Goal: Communication & Community: Participate in discussion

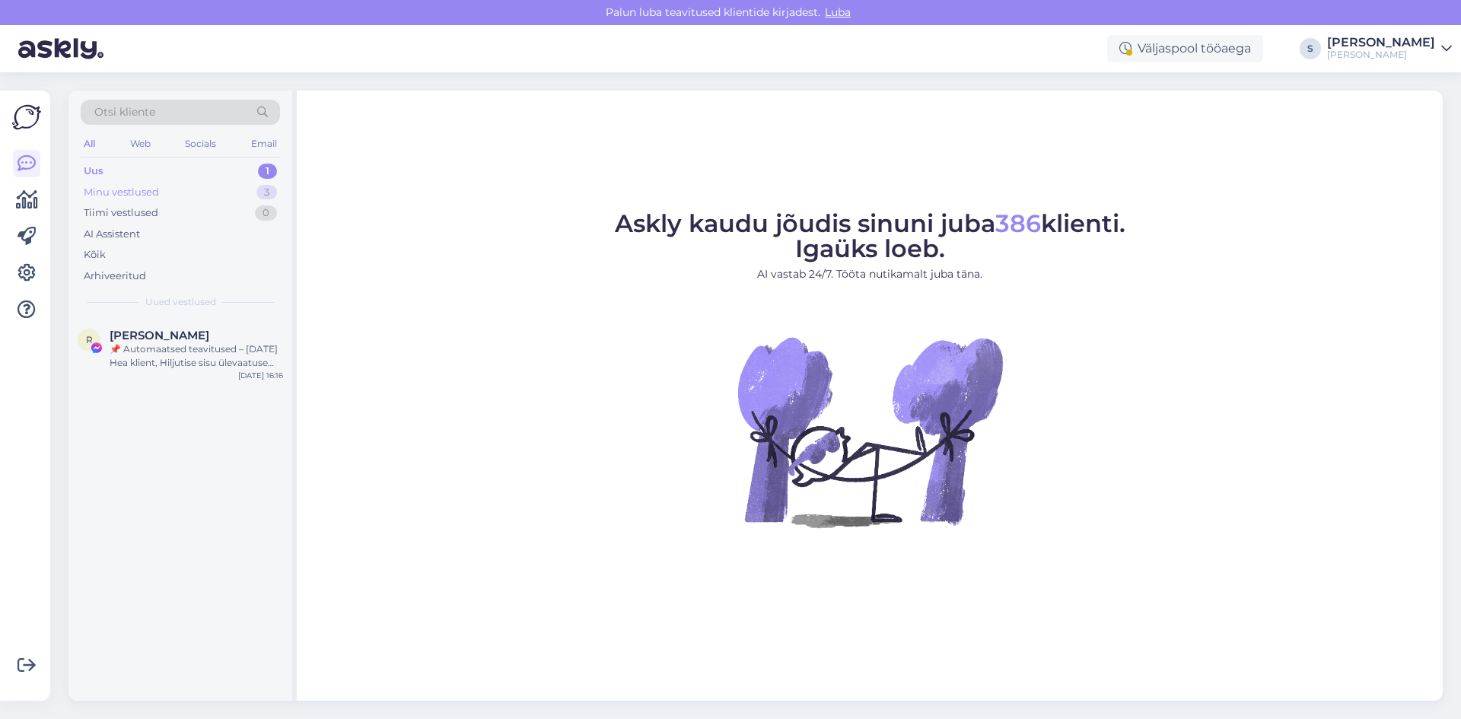
click at [116, 189] on div "Minu vestlused" at bounding box center [121, 192] width 75 height 15
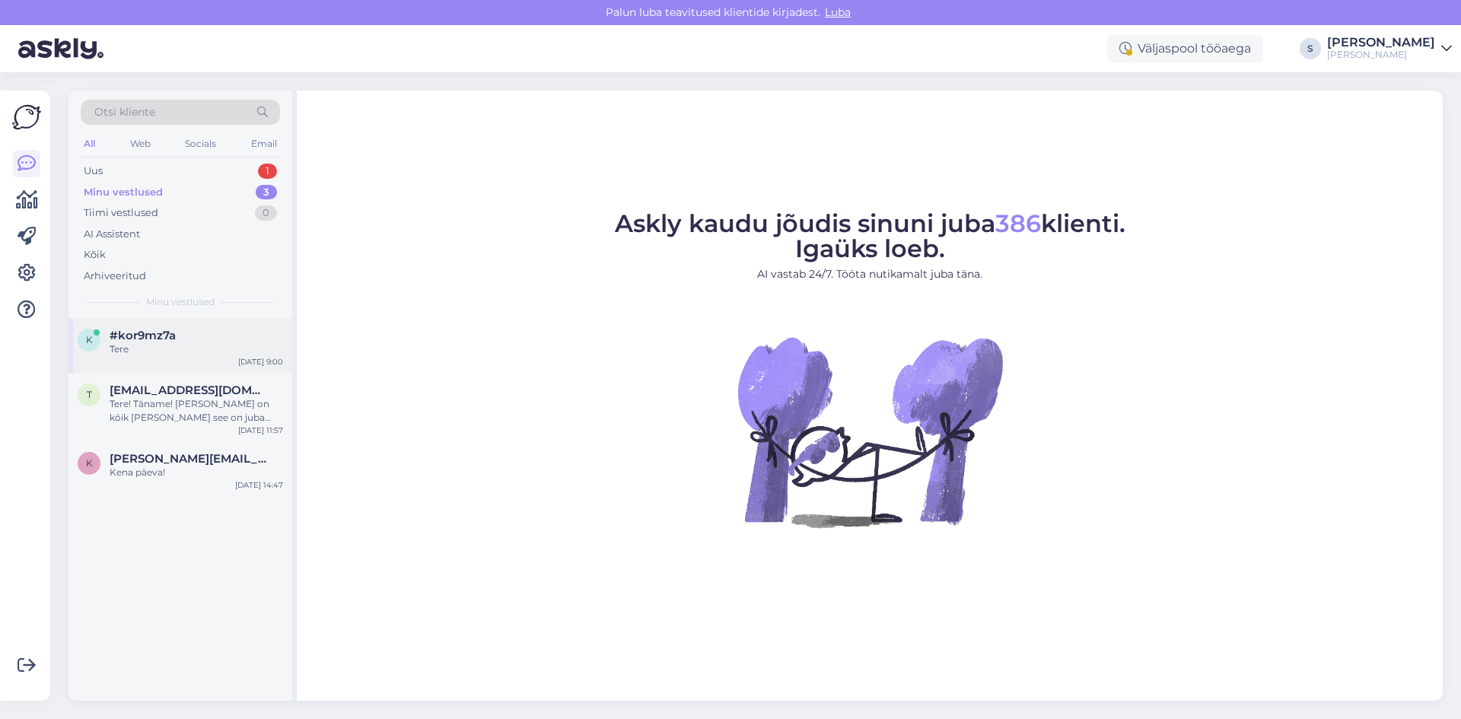
click at [130, 342] on div "Tere" at bounding box center [196, 349] width 173 height 14
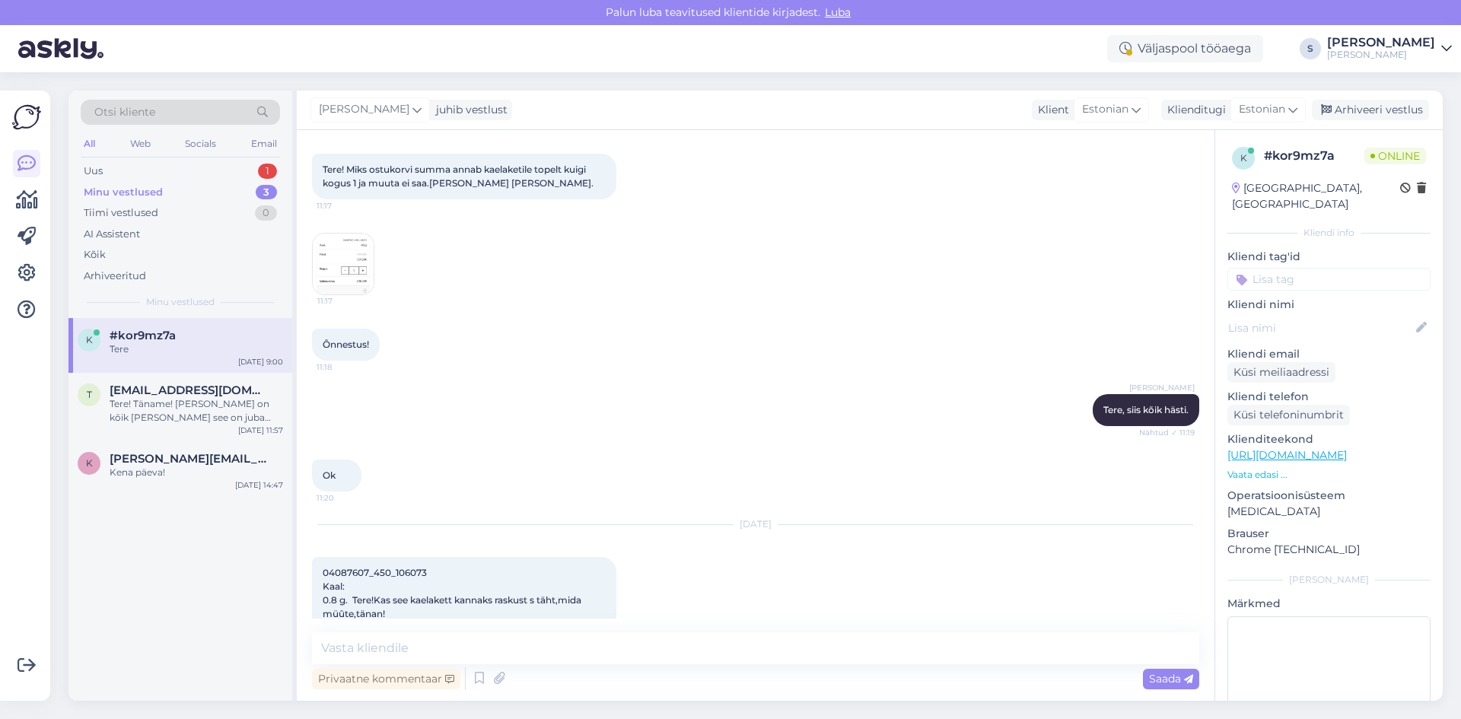
scroll to position [166, 0]
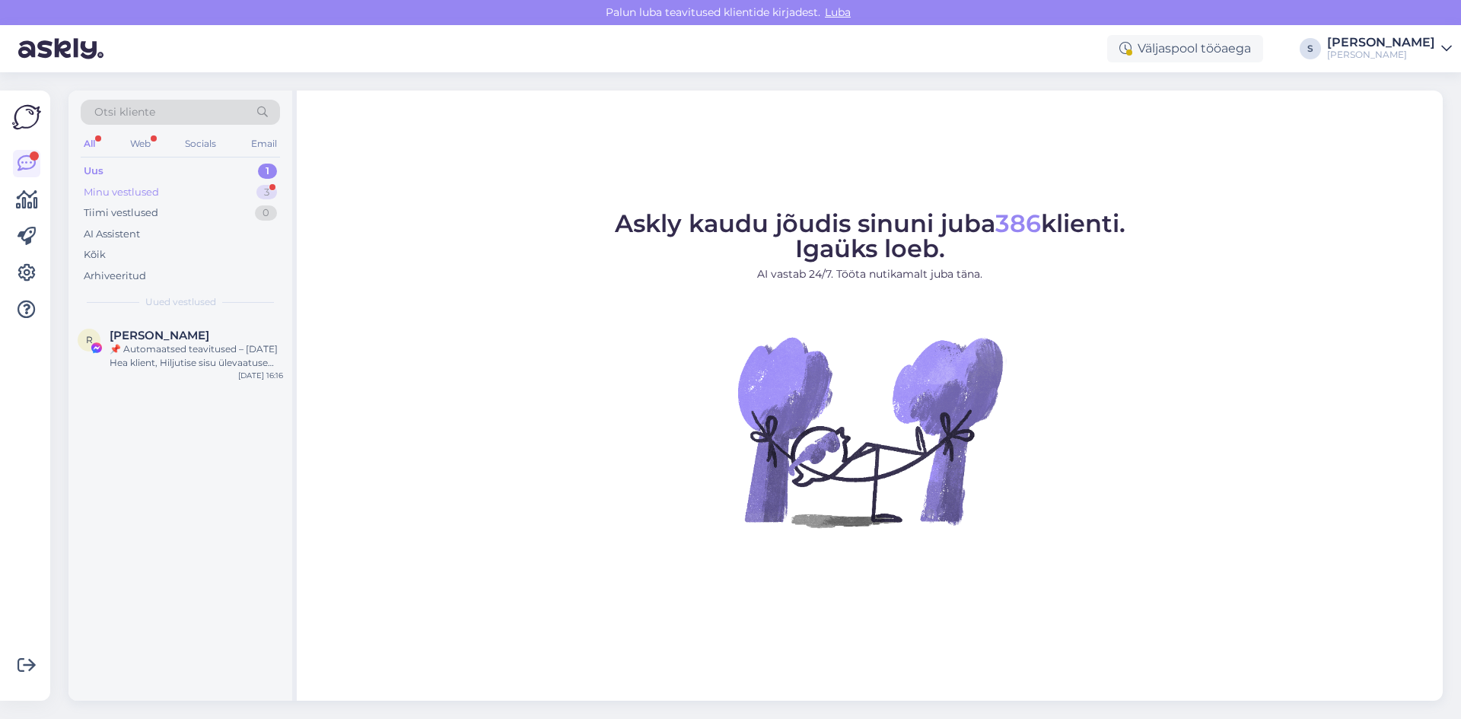
click at [143, 191] on div "Minu vestlused" at bounding box center [121, 192] width 75 height 15
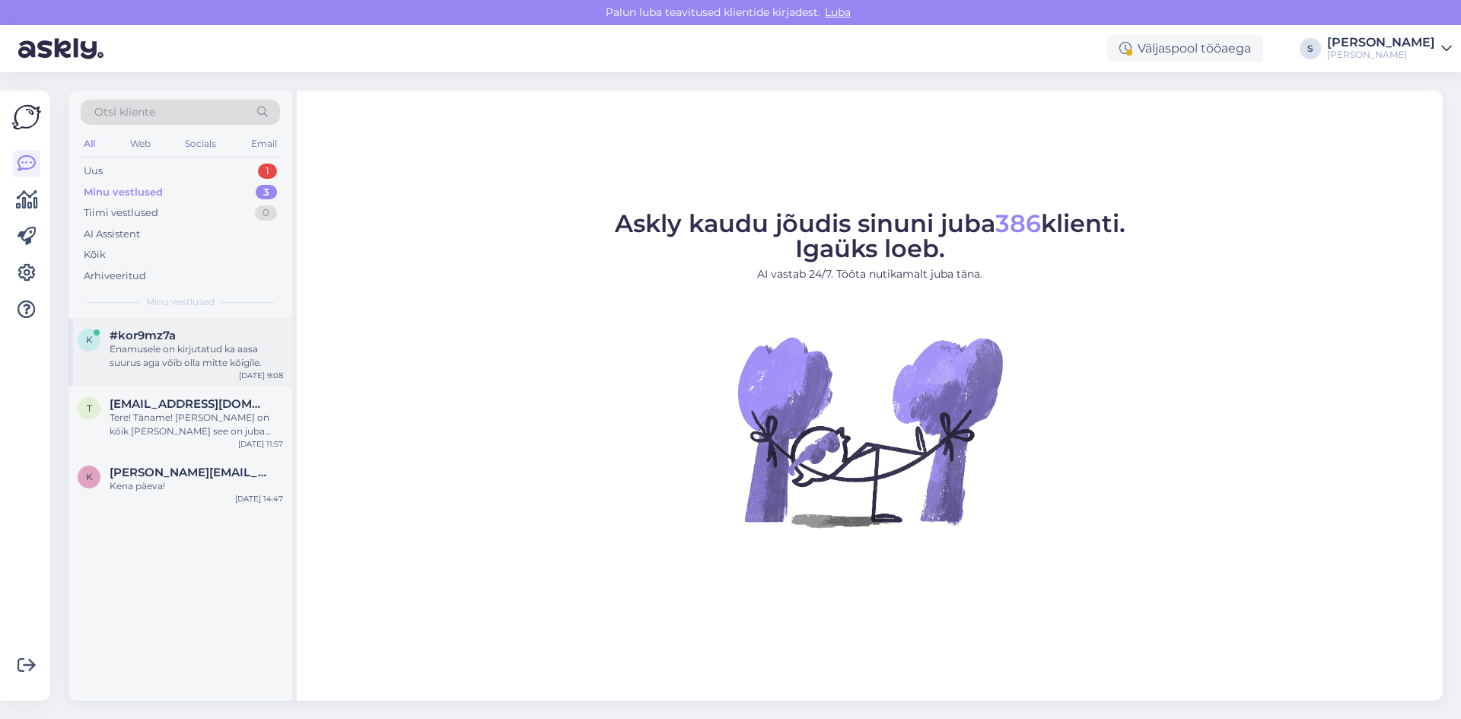
click at [161, 352] on div "Enamusele on kirjutatud ka aasa suurus aga võib olla mitte kõigile." at bounding box center [196, 355] width 173 height 27
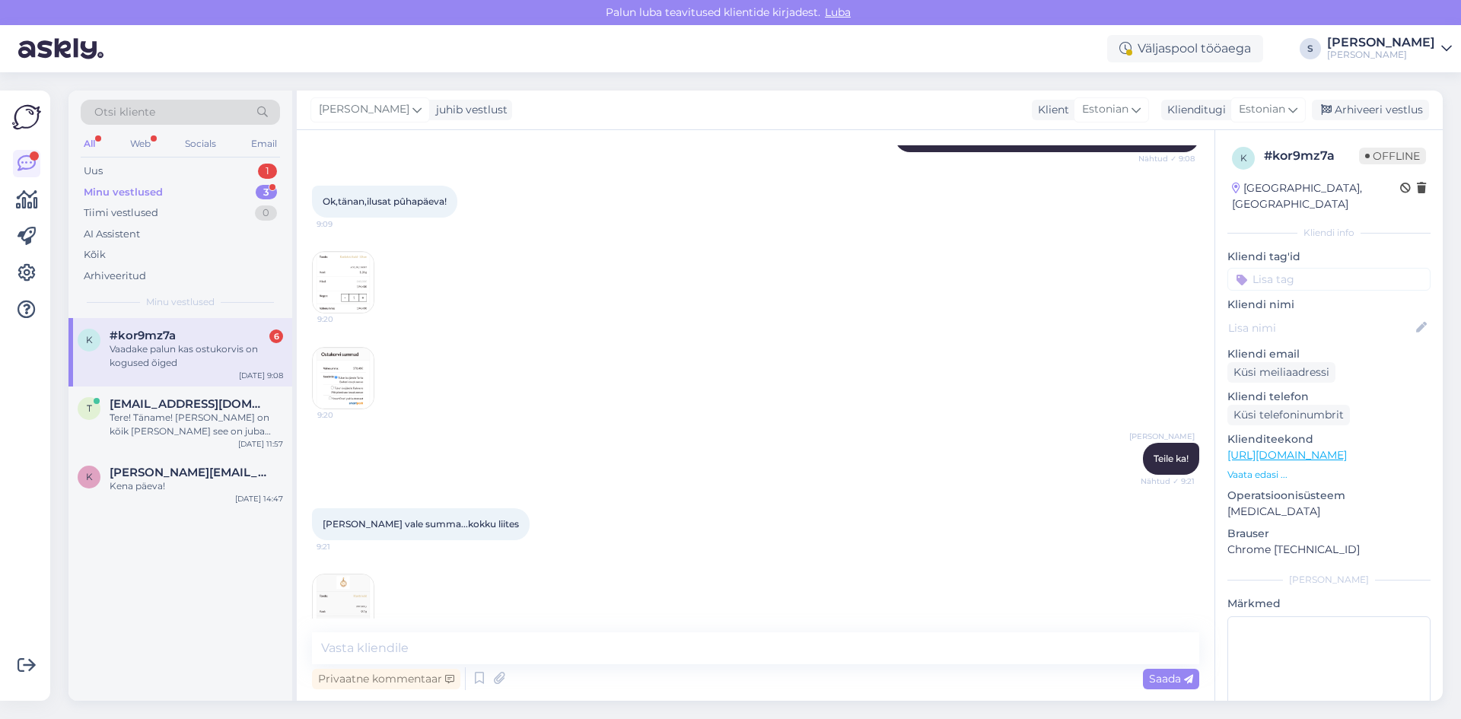
scroll to position [1038, 0]
click at [355, 275] on img at bounding box center [343, 283] width 61 height 61
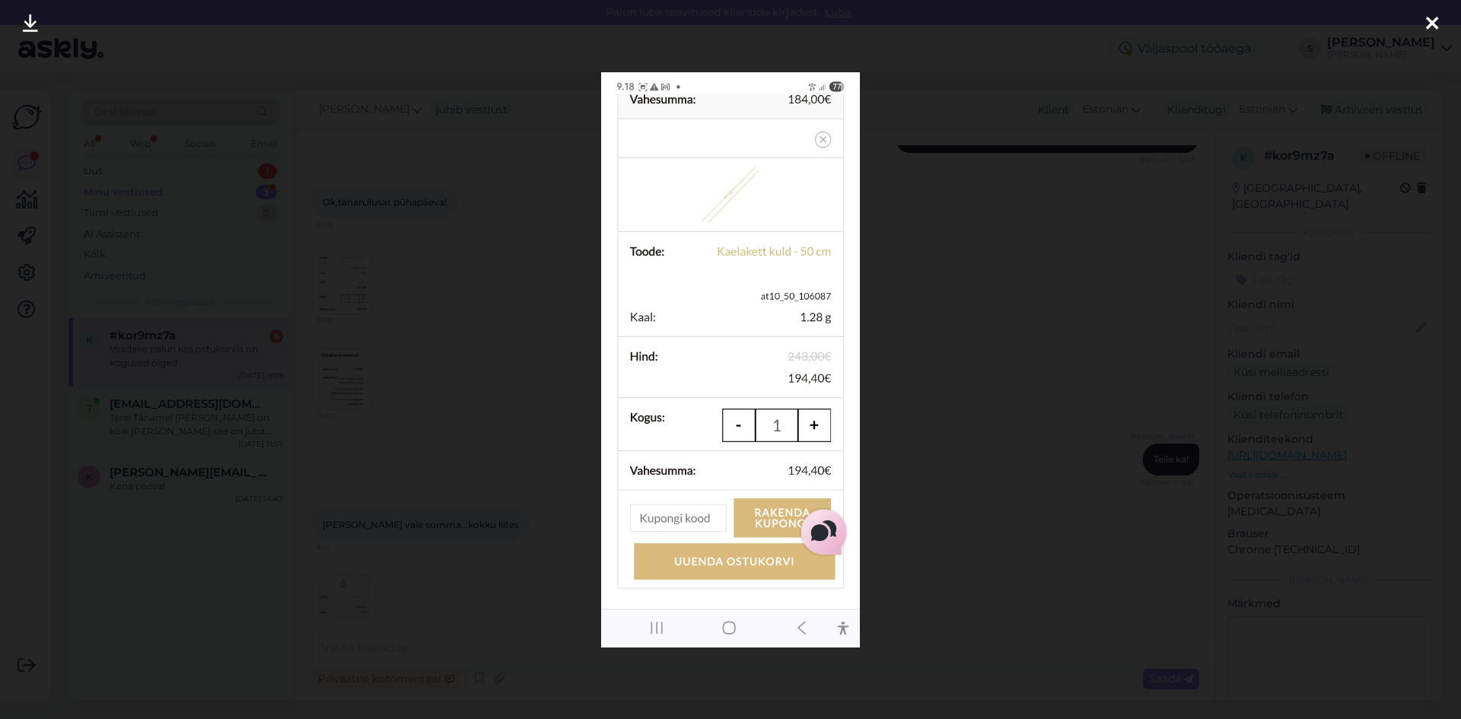
click at [1433, 29] on icon at bounding box center [1432, 24] width 12 height 20
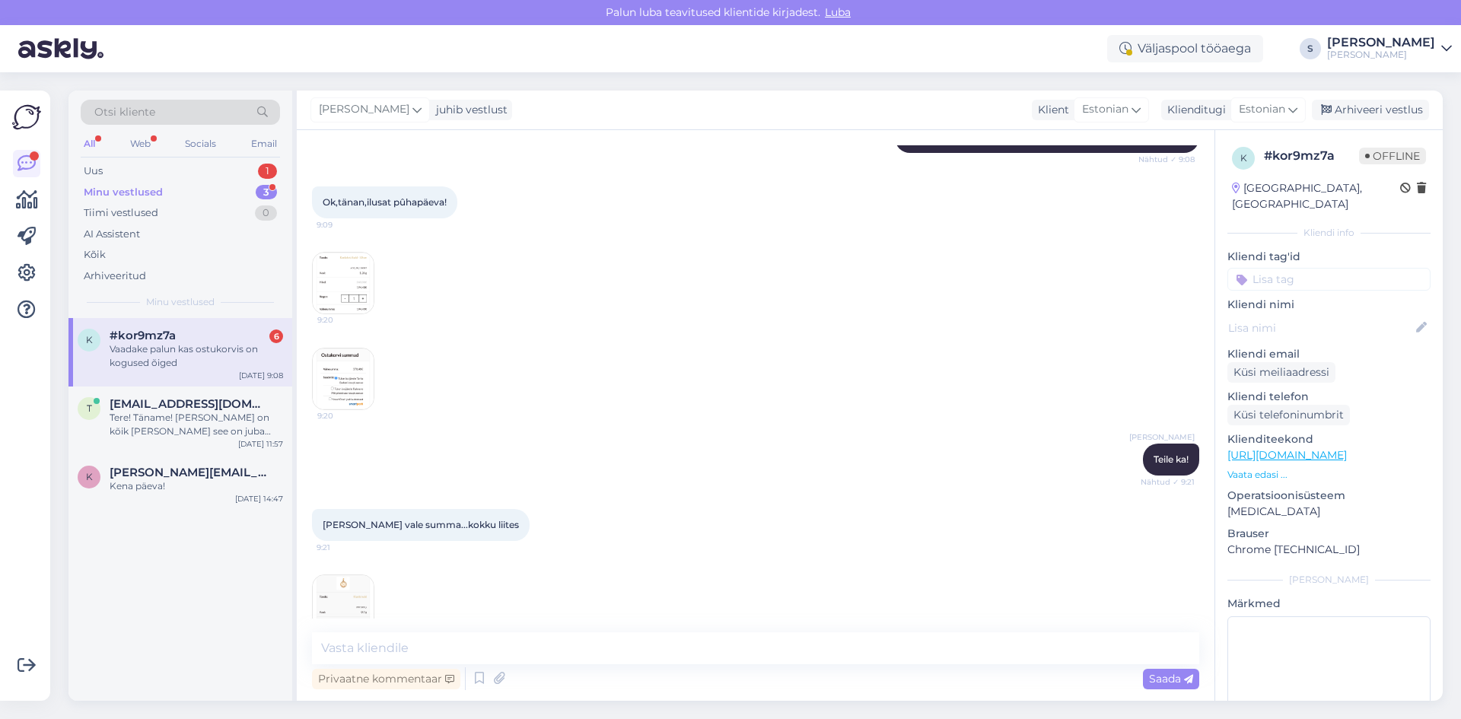
click at [344, 368] on img at bounding box center [343, 378] width 61 height 61
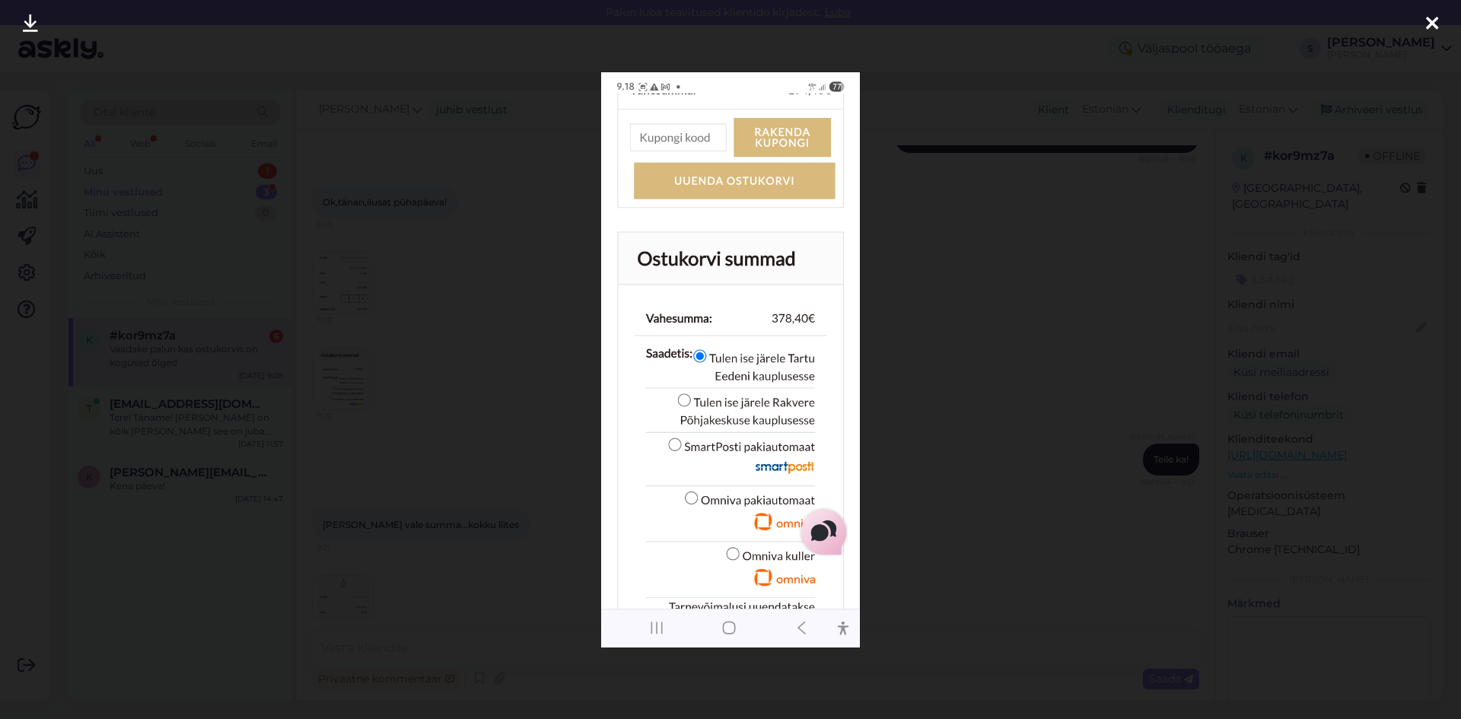
click at [1431, 22] on icon at bounding box center [1432, 24] width 12 height 20
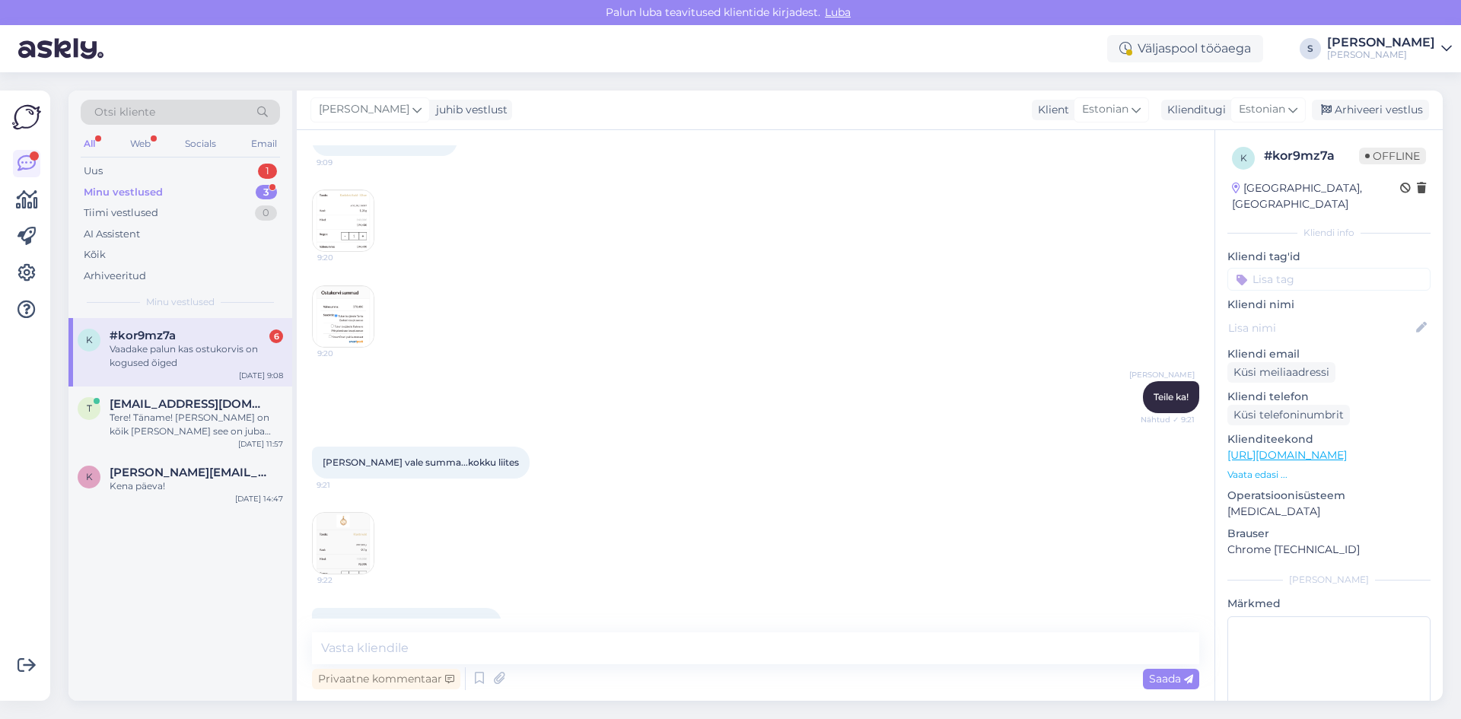
scroll to position [1190, 0]
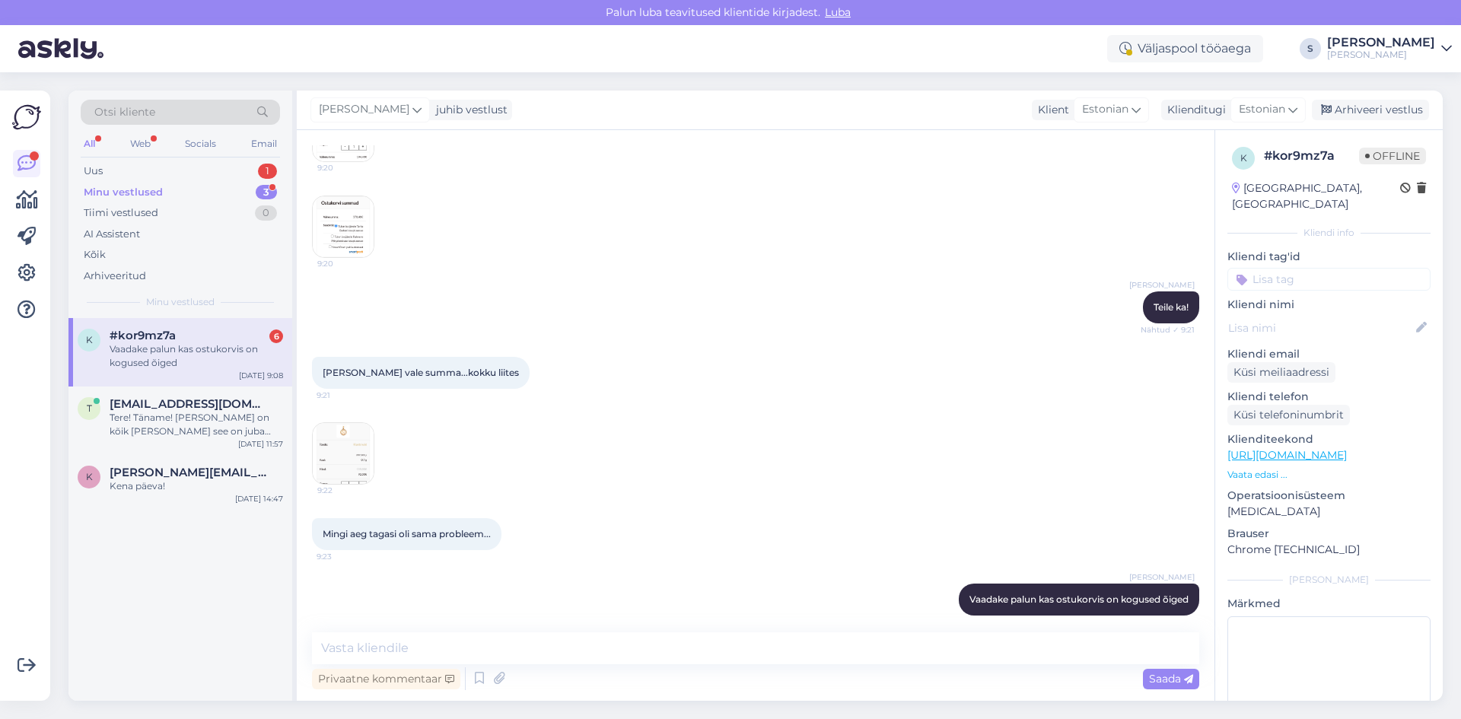
click at [346, 449] on img at bounding box center [343, 453] width 61 height 61
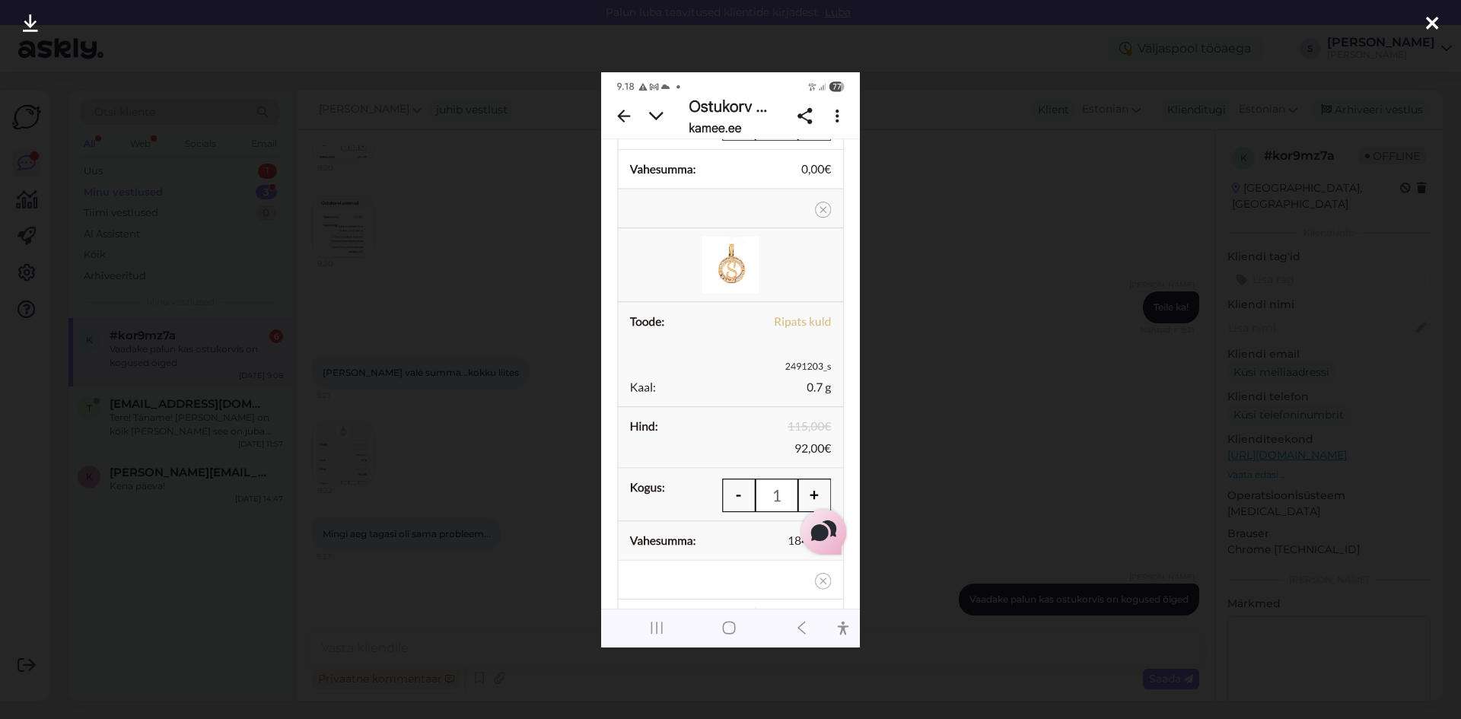
click at [1427, 22] on icon at bounding box center [1432, 24] width 12 height 20
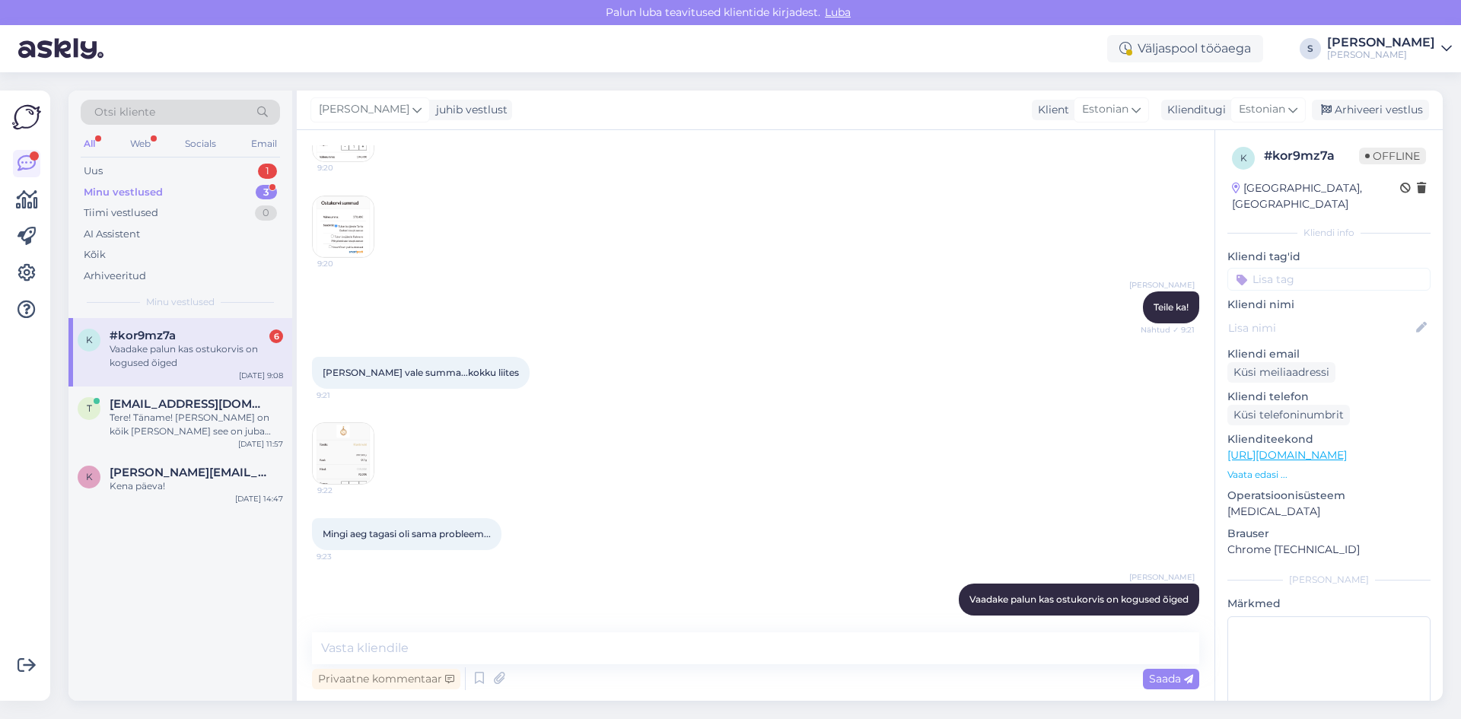
click at [337, 215] on img at bounding box center [343, 226] width 61 height 61
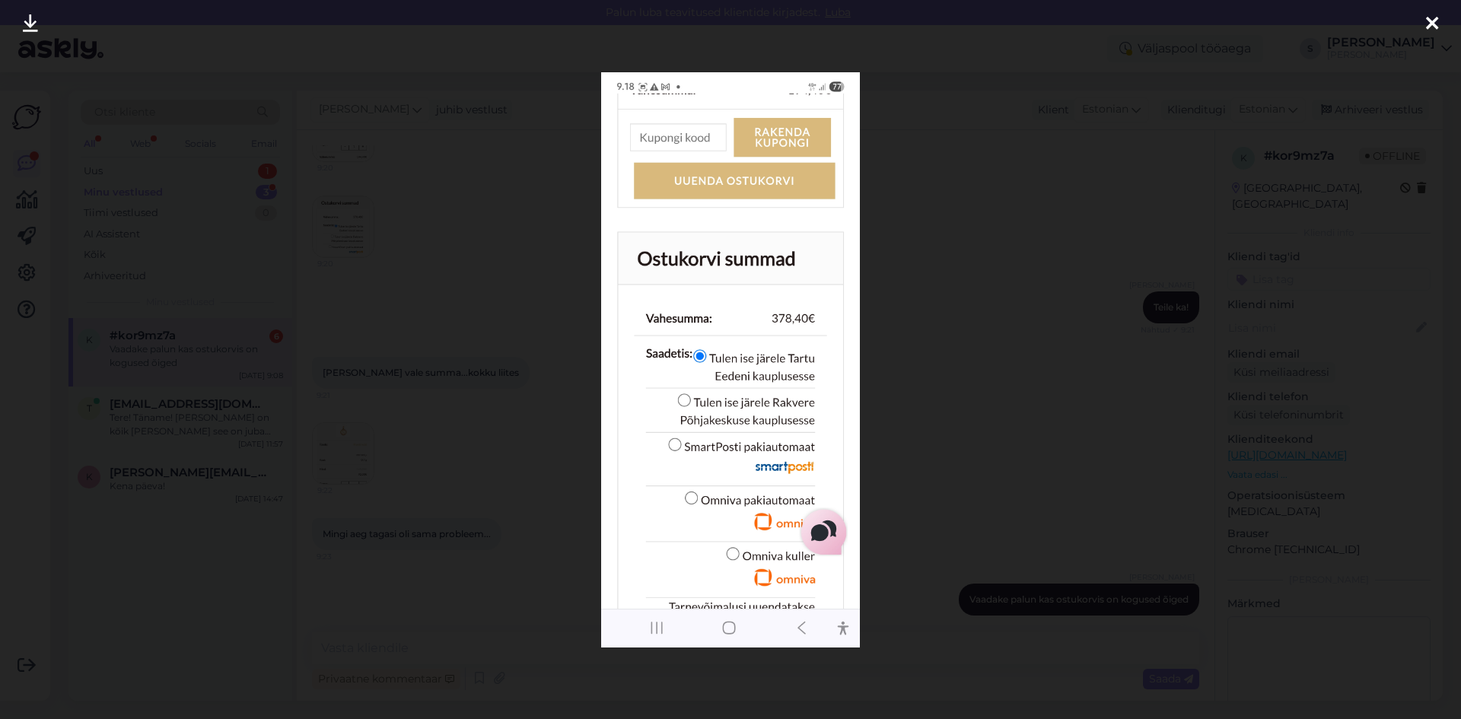
click at [1424, 24] on div at bounding box center [1432, 24] width 30 height 48
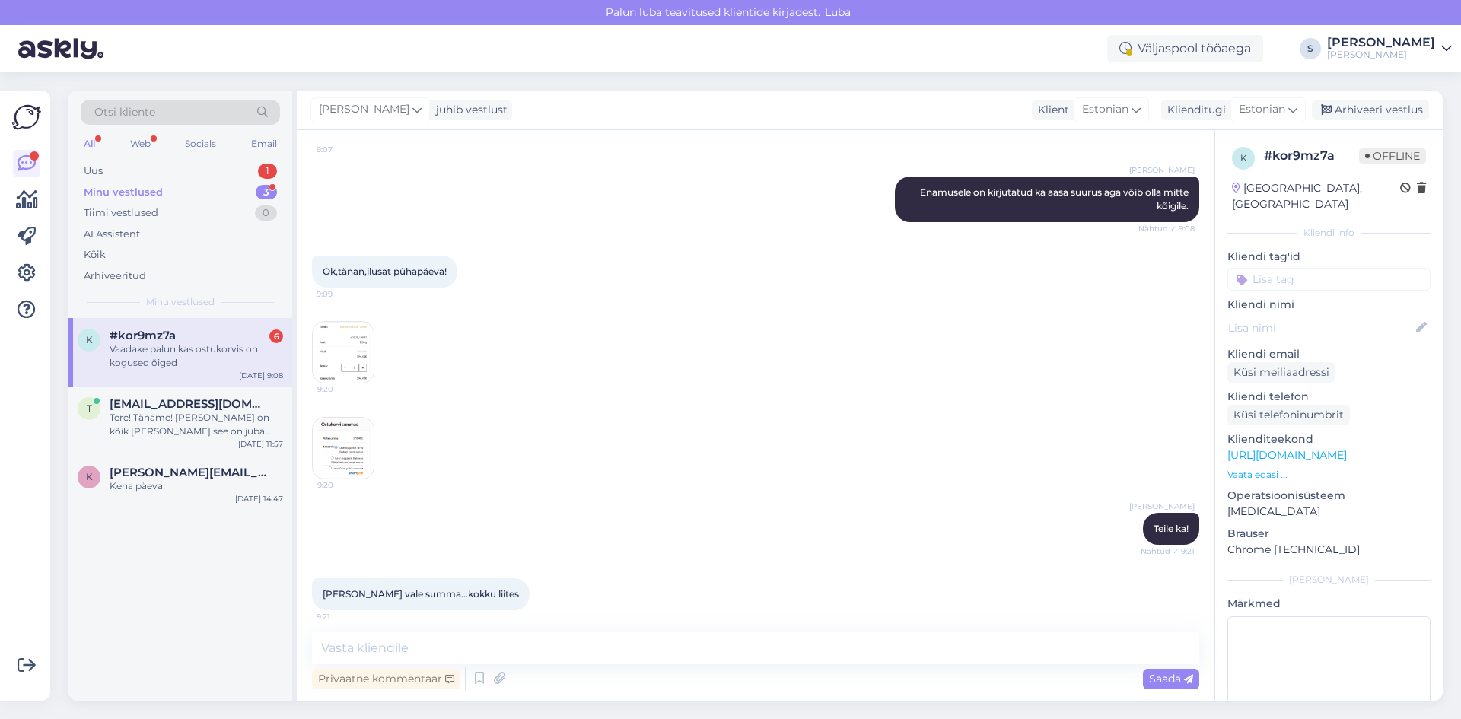
scroll to position [962, 0]
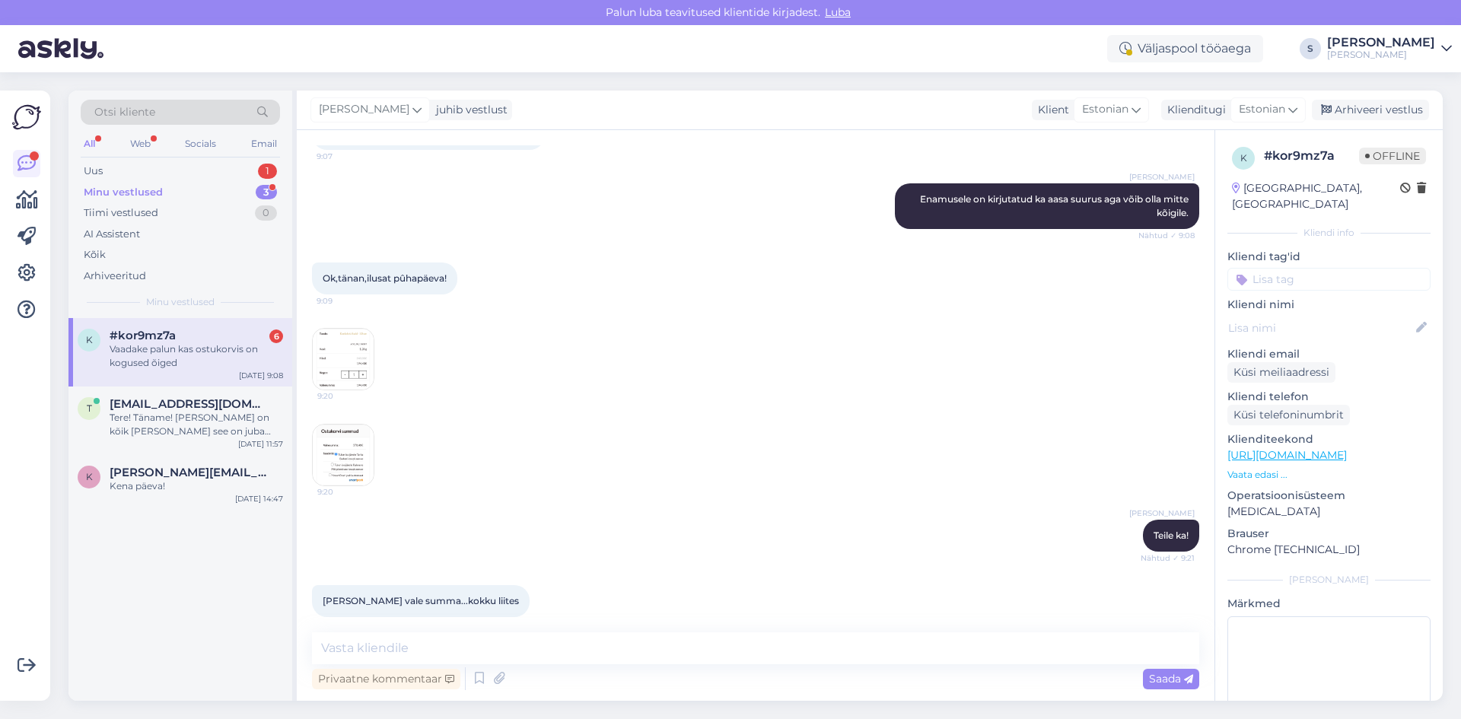
click at [358, 336] on img at bounding box center [343, 359] width 61 height 61
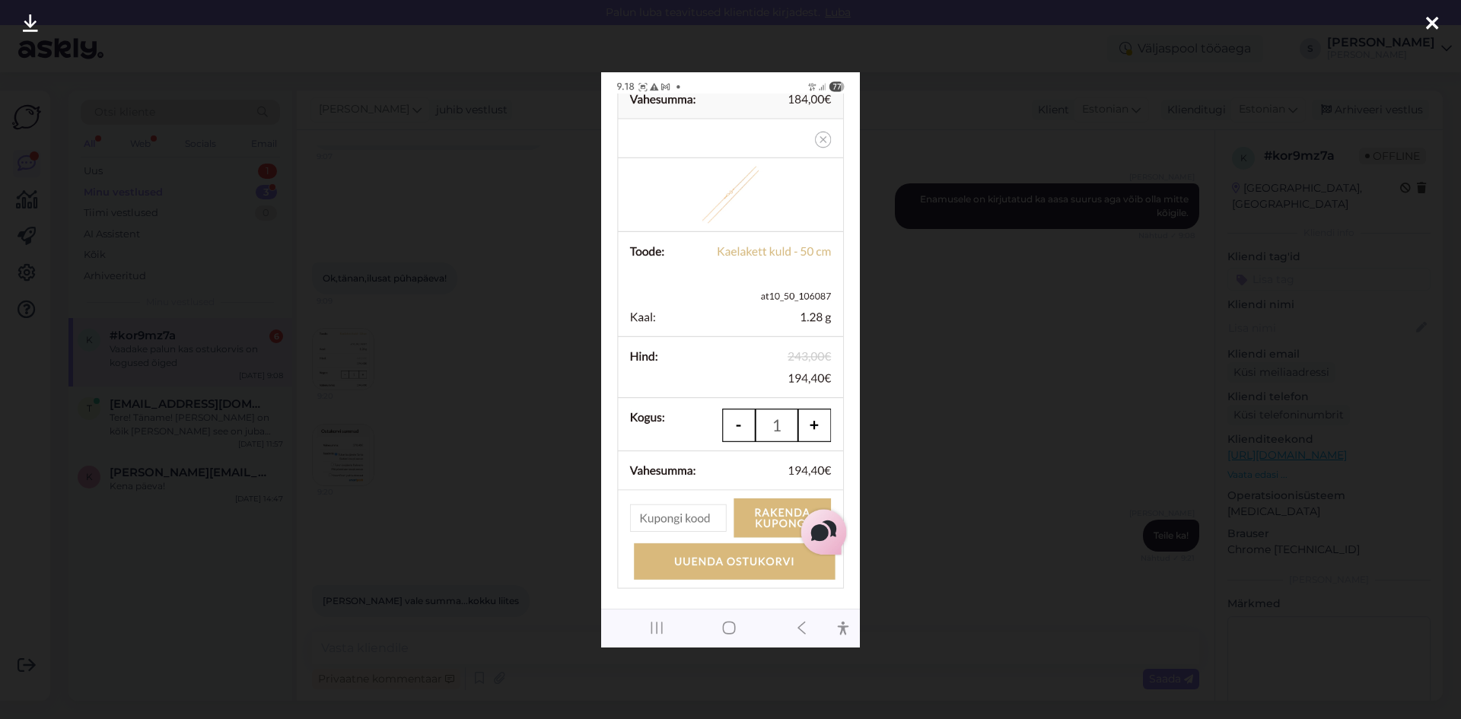
click at [1432, 24] on icon at bounding box center [1432, 24] width 12 height 20
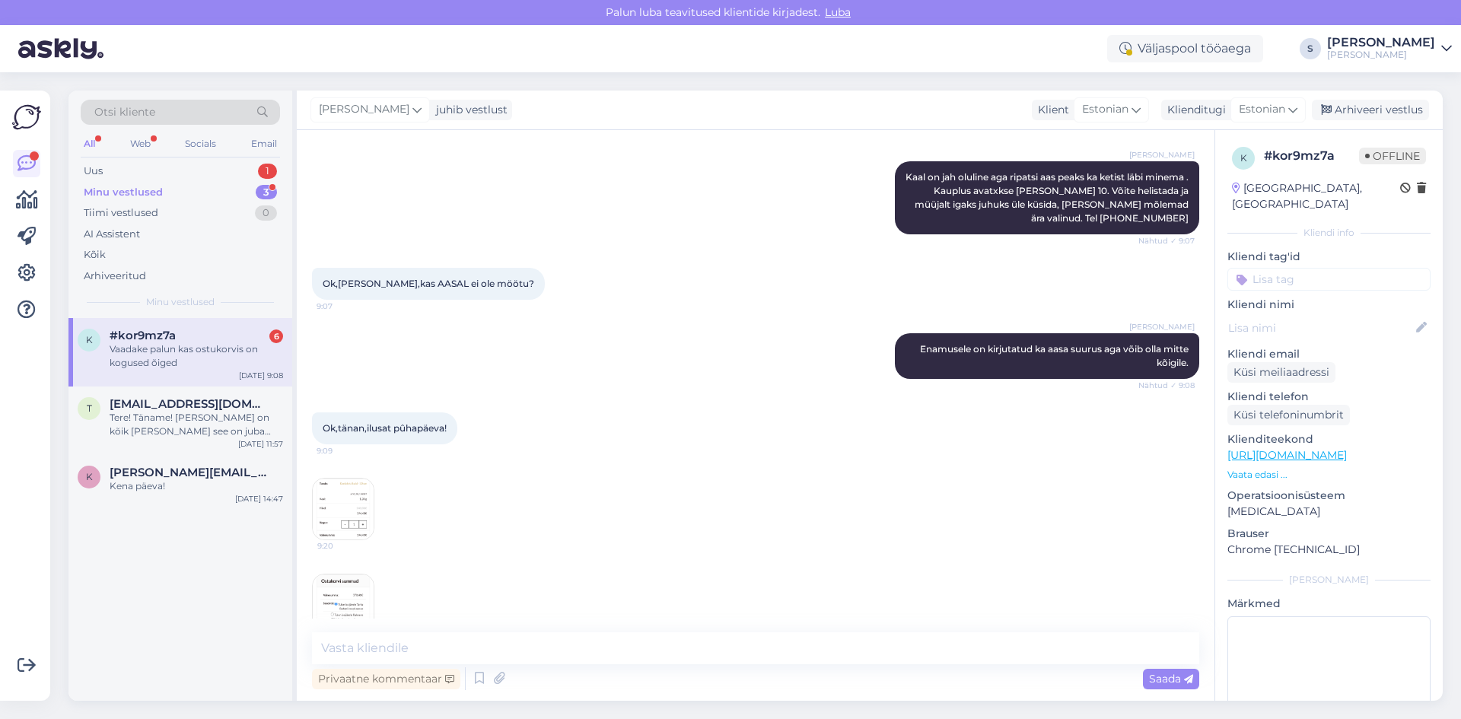
scroll to position [886, 0]
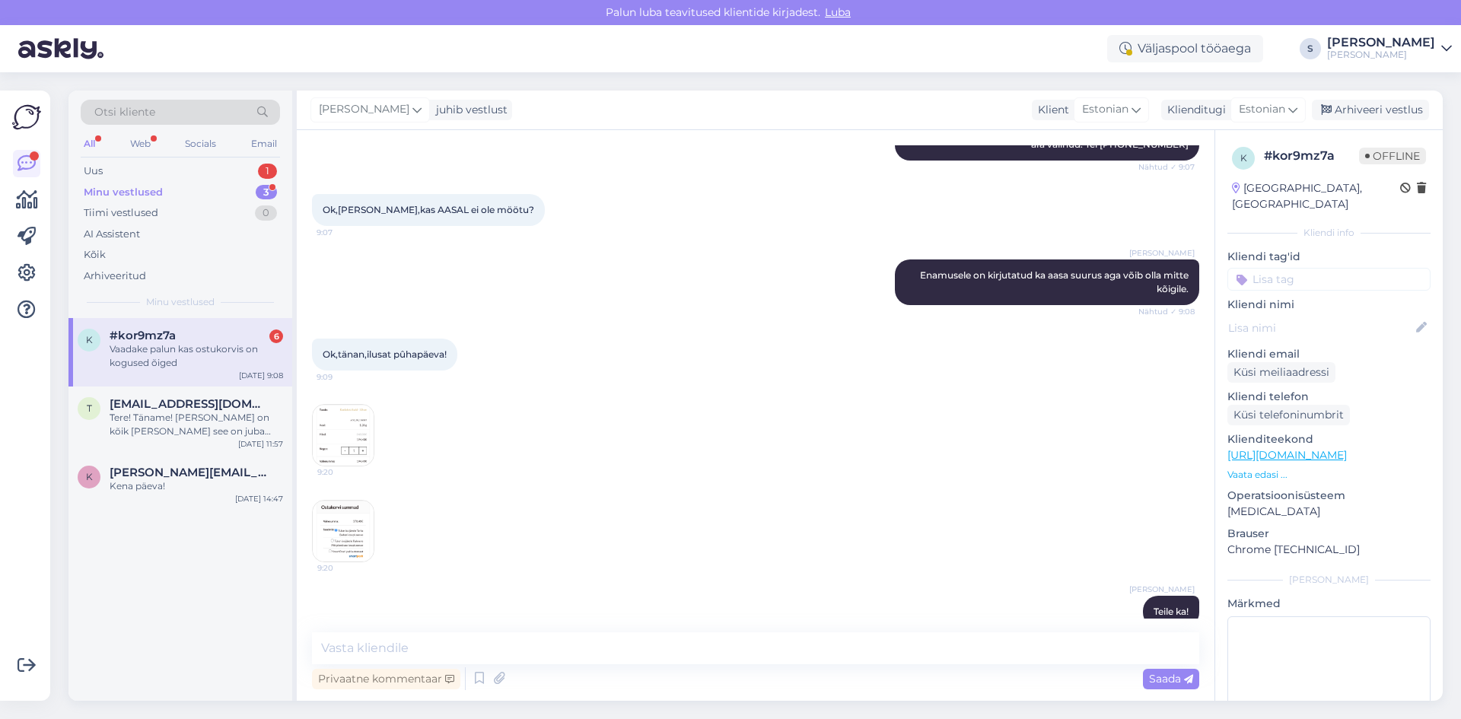
click at [345, 428] on img at bounding box center [343, 435] width 61 height 61
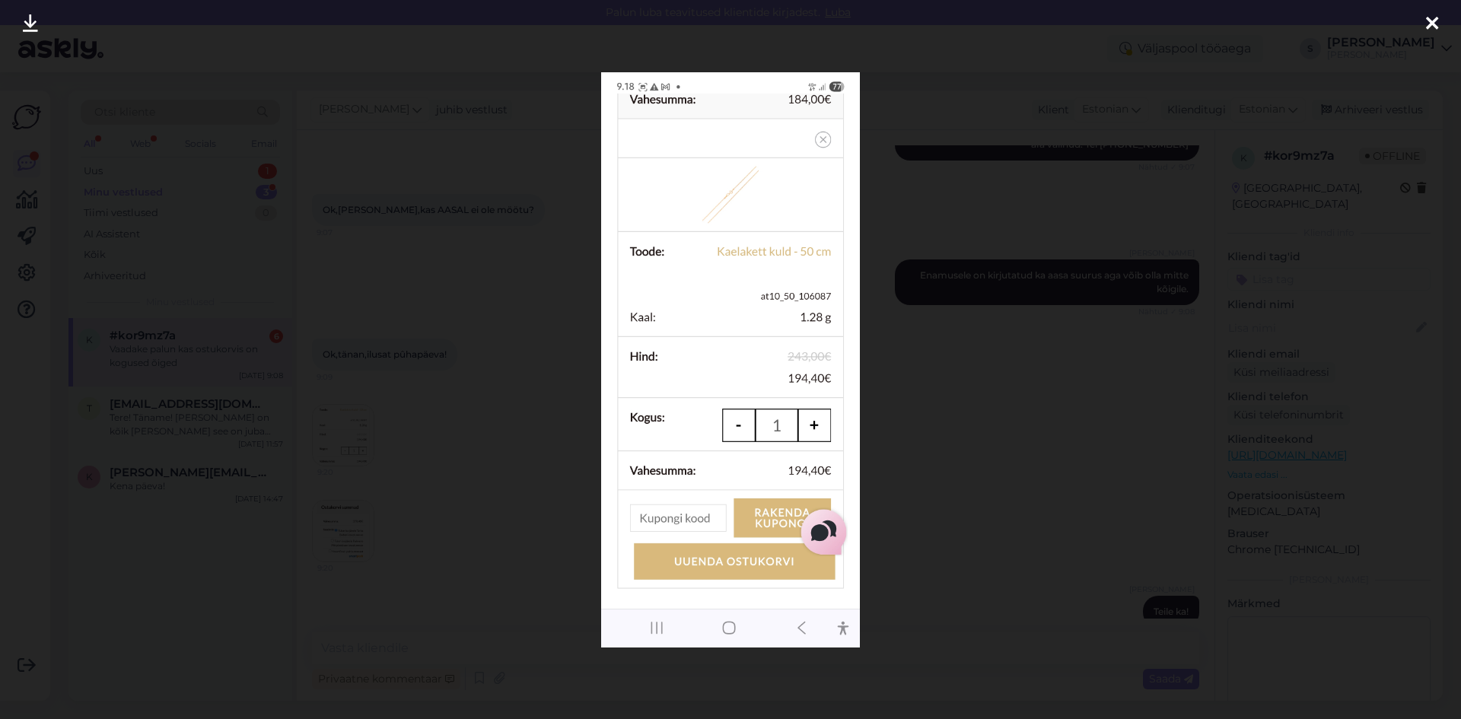
click at [1430, 24] on icon at bounding box center [1432, 24] width 12 height 20
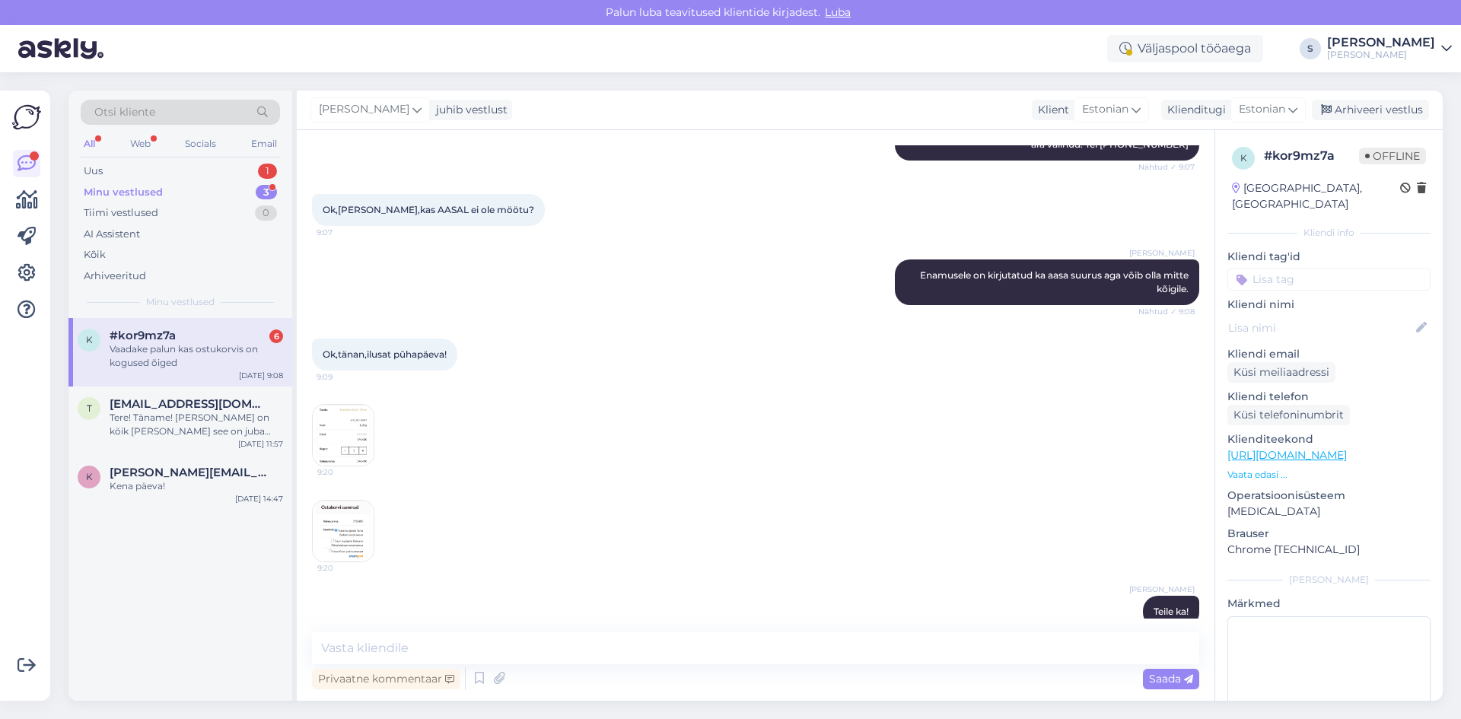
click at [350, 518] on img at bounding box center [343, 531] width 61 height 61
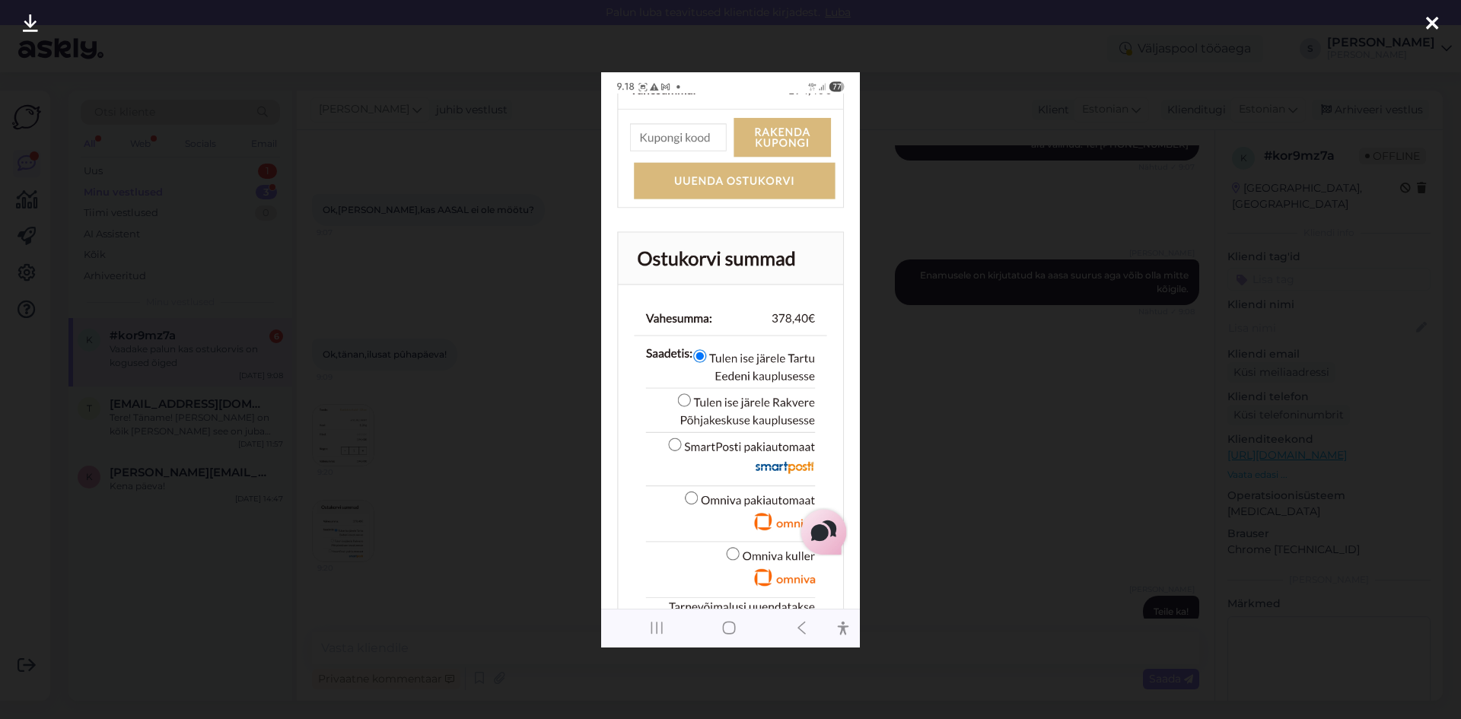
click at [1432, 24] on icon at bounding box center [1432, 24] width 12 height 20
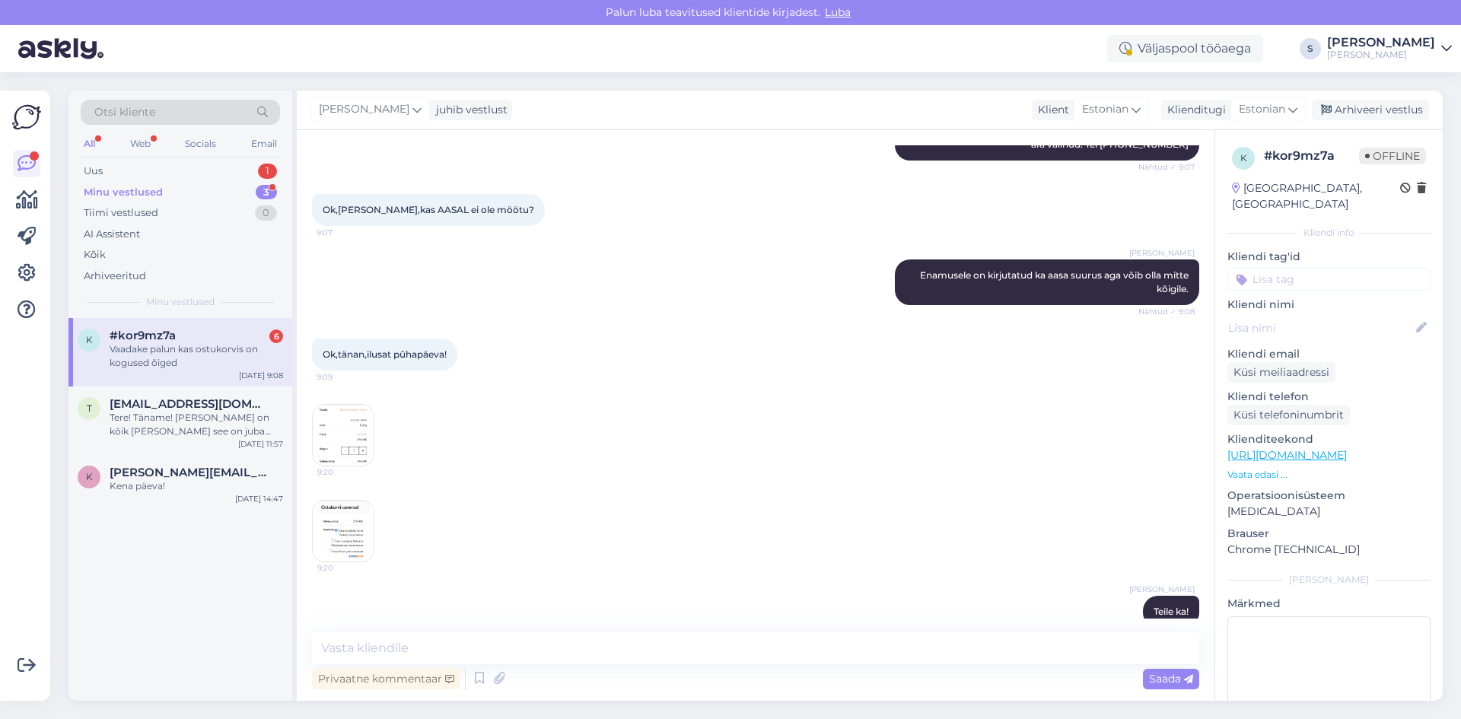
scroll to position [1286, 0]
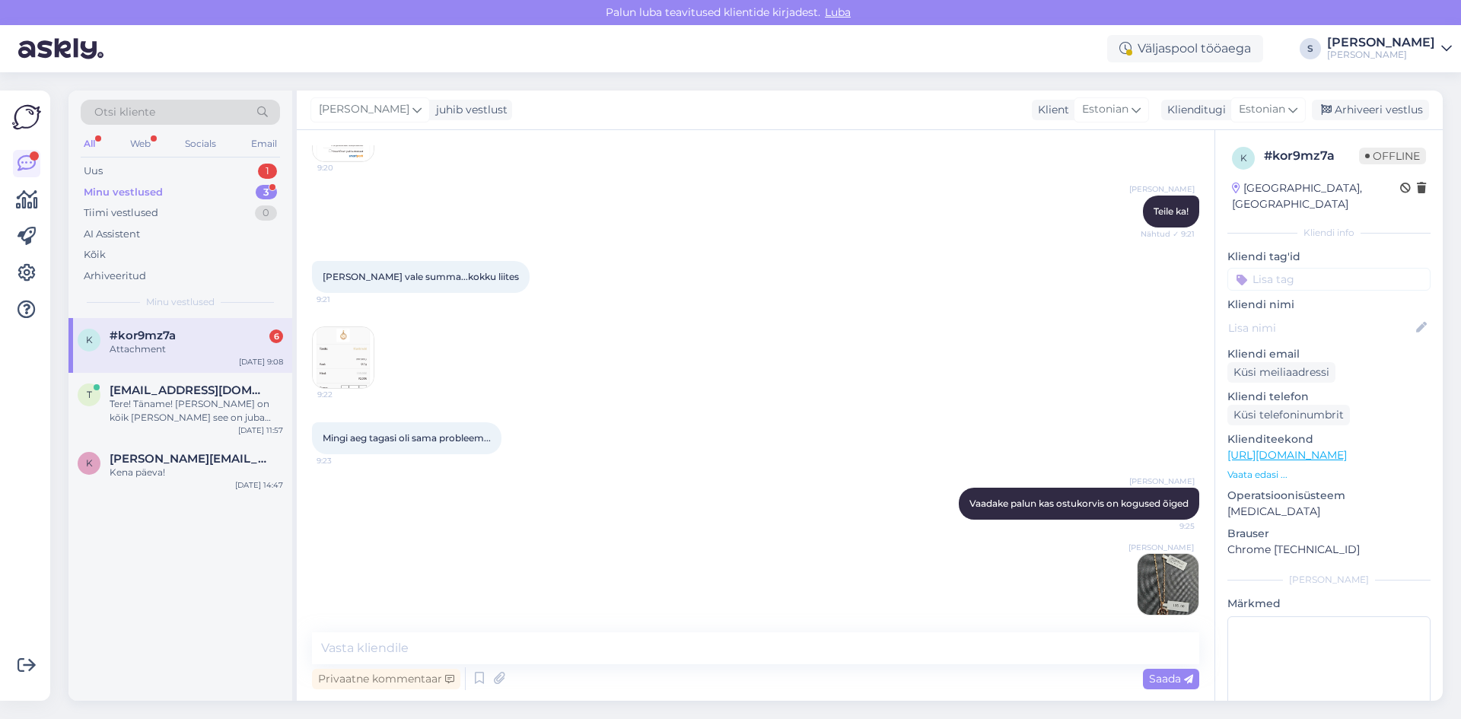
click at [1152, 562] on img at bounding box center [1168, 584] width 61 height 61
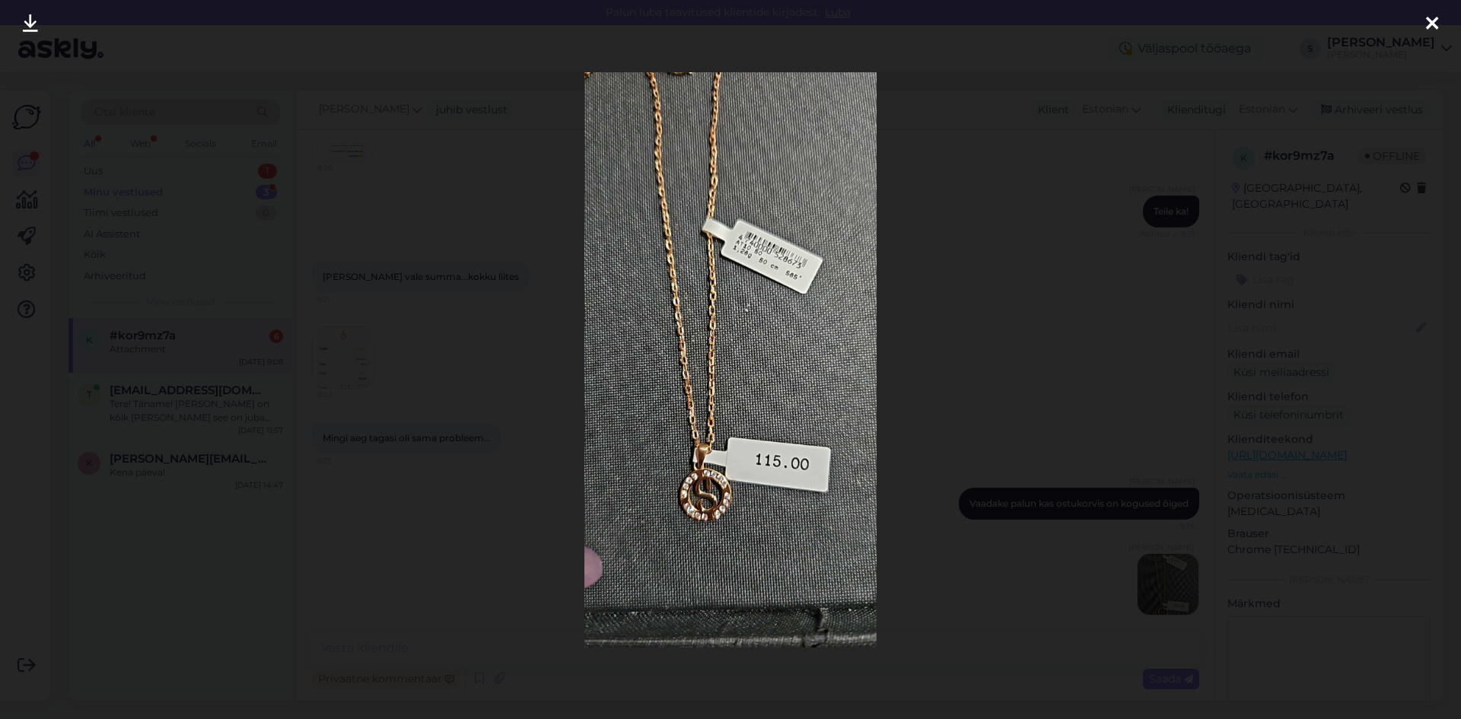
click at [1431, 21] on icon at bounding box center [1432, 24] width 12 height 20
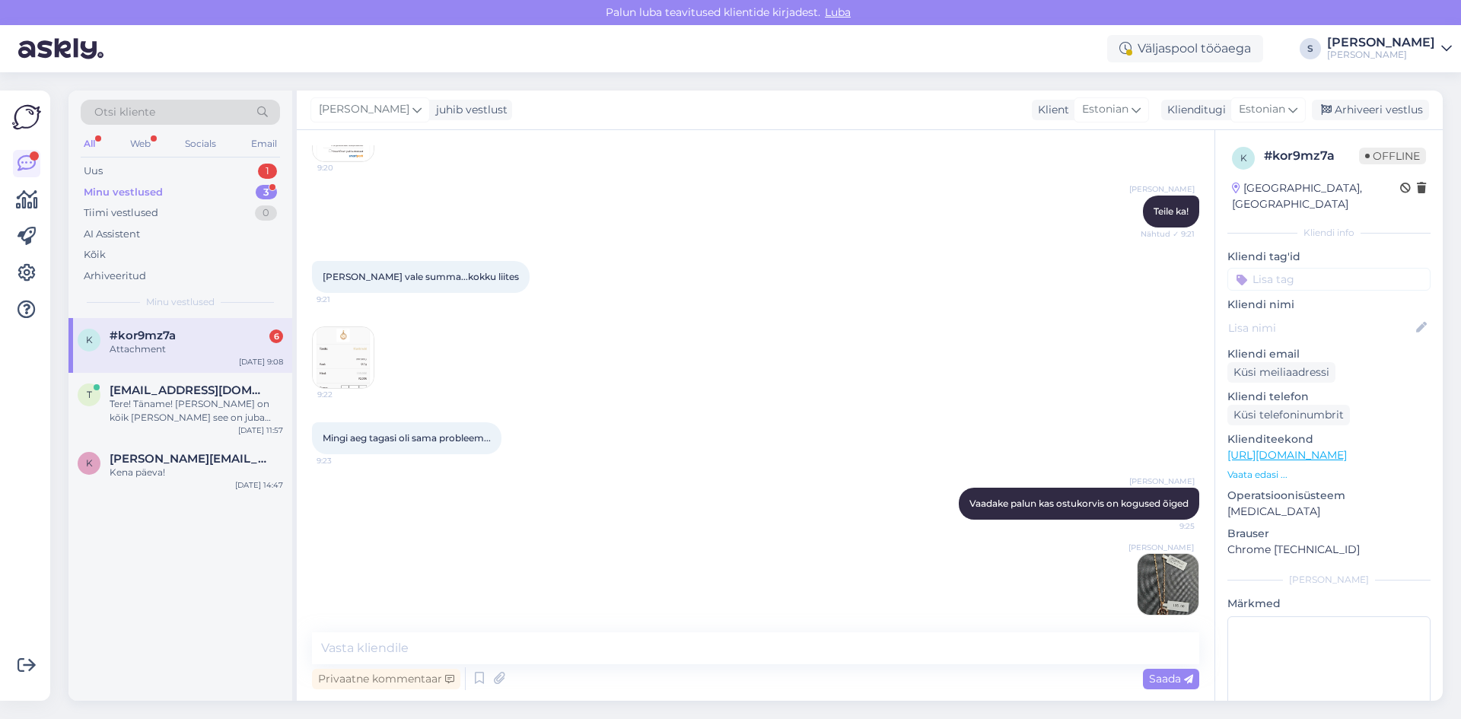
click at [346, 337] on img at bounding box center [343, 357] width 61 height 61
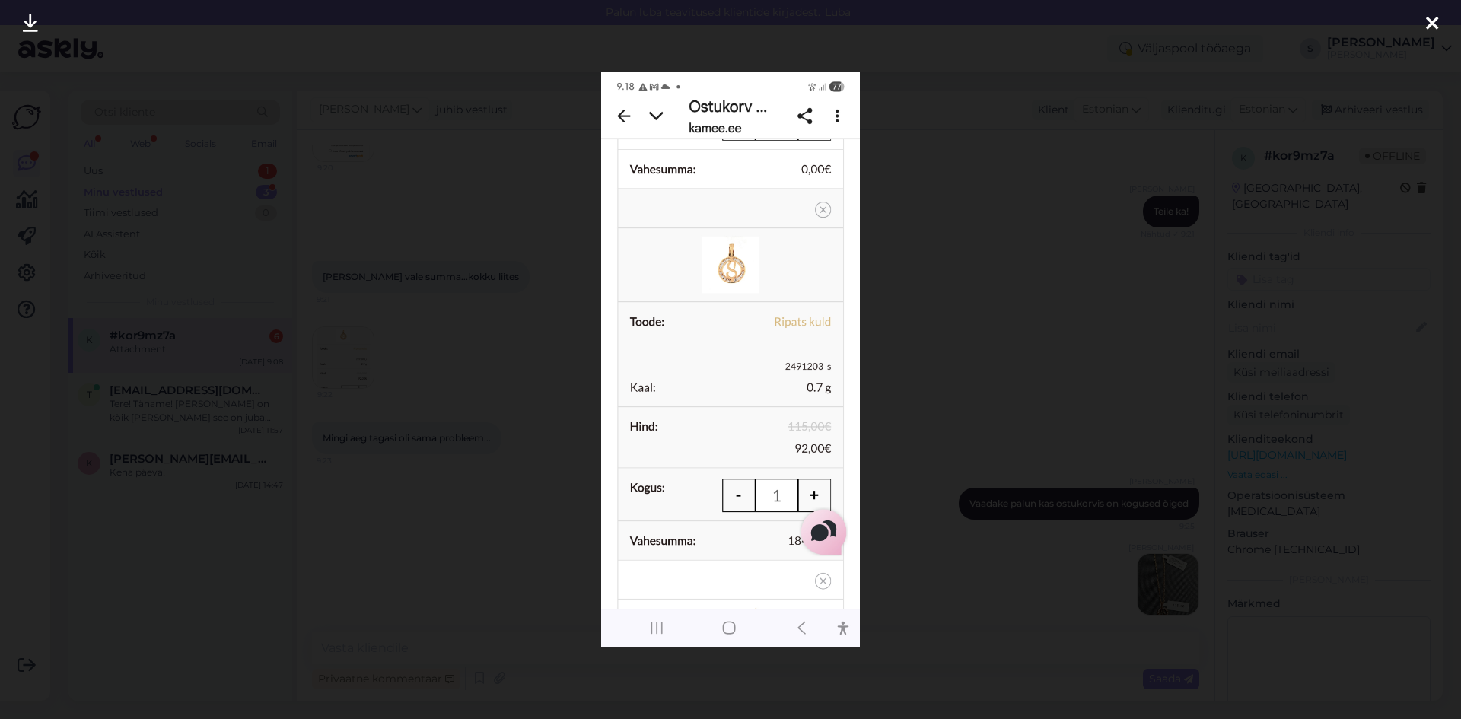
click at [1431, 26] on icon at bounding box center [1432, 24] width 12 height 20
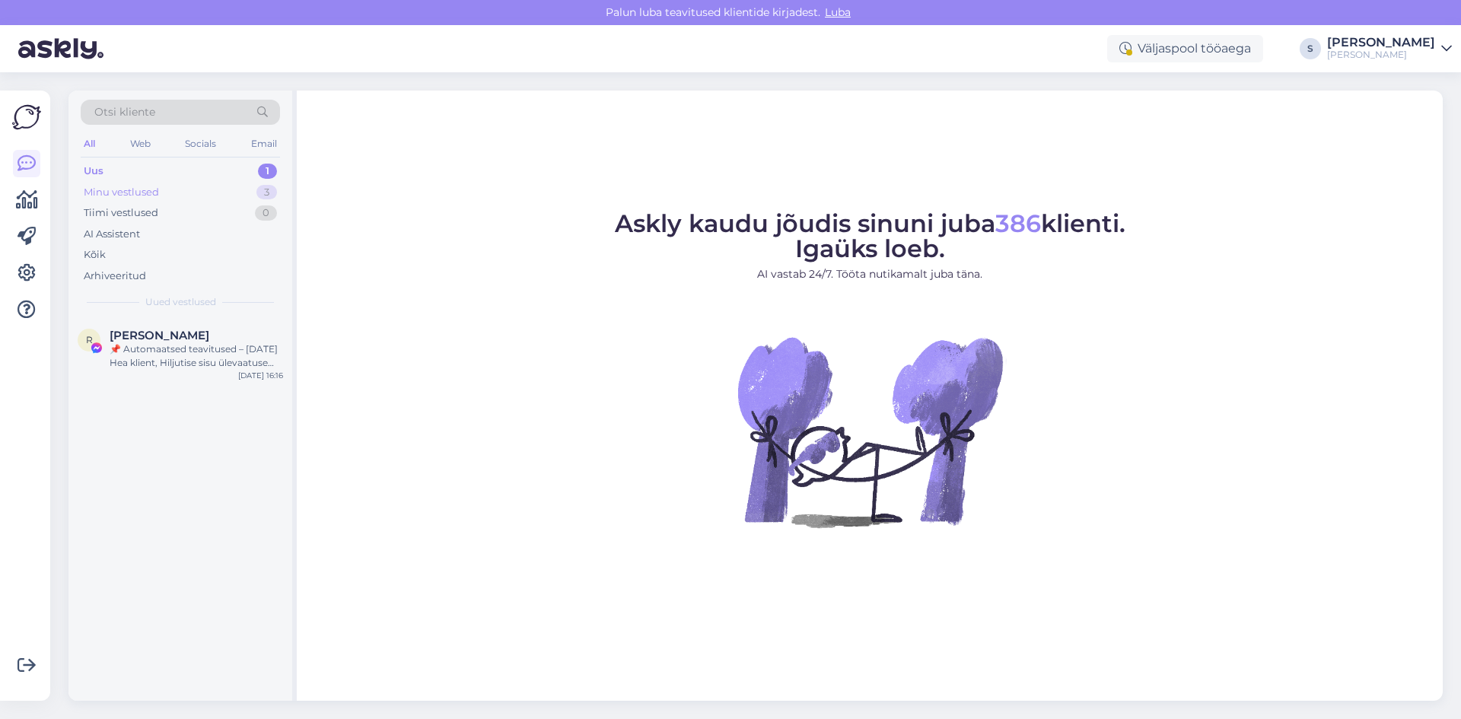
click at [113, 193] on div "Minu vestlused" at bounding box center [121, 192] width 75 height 15
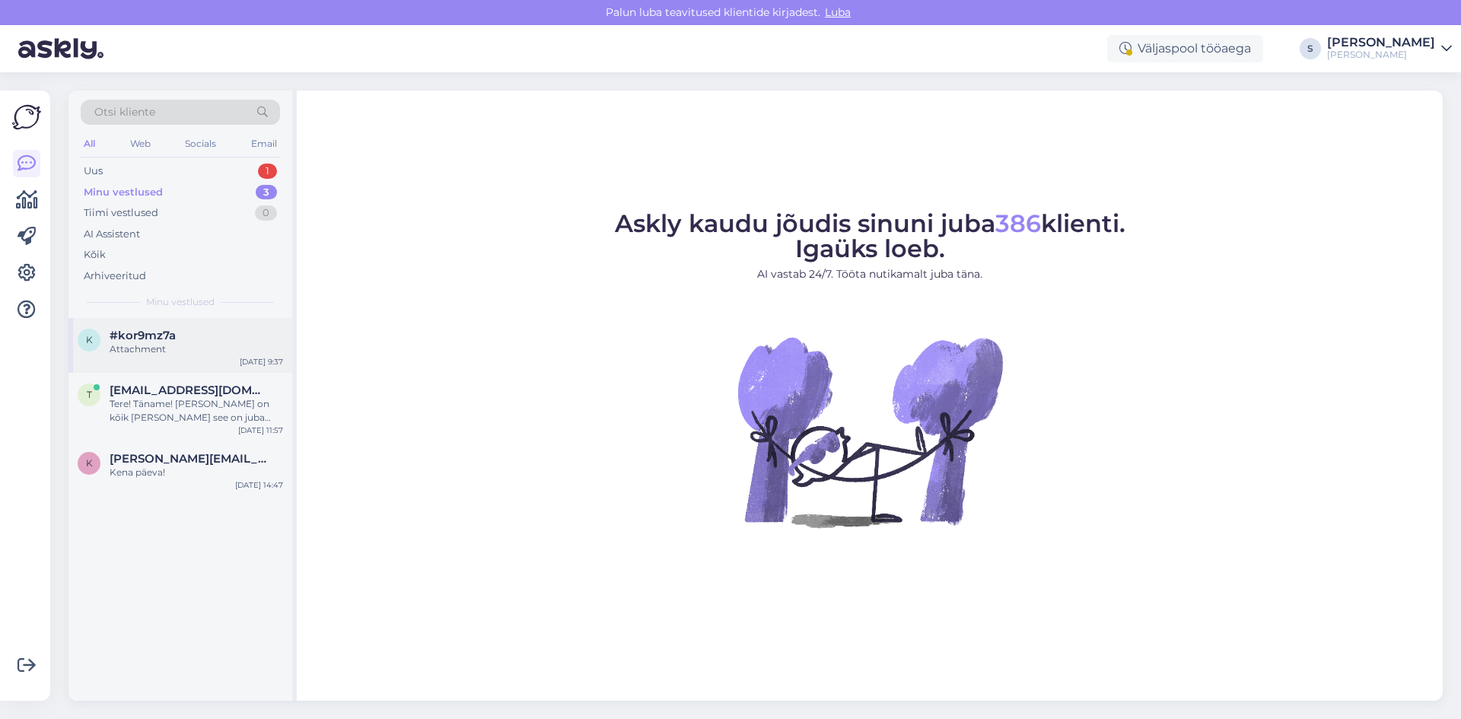
click at [124, 348] on div "Attachment" at bounding box center [196, 349] width 173 height 14
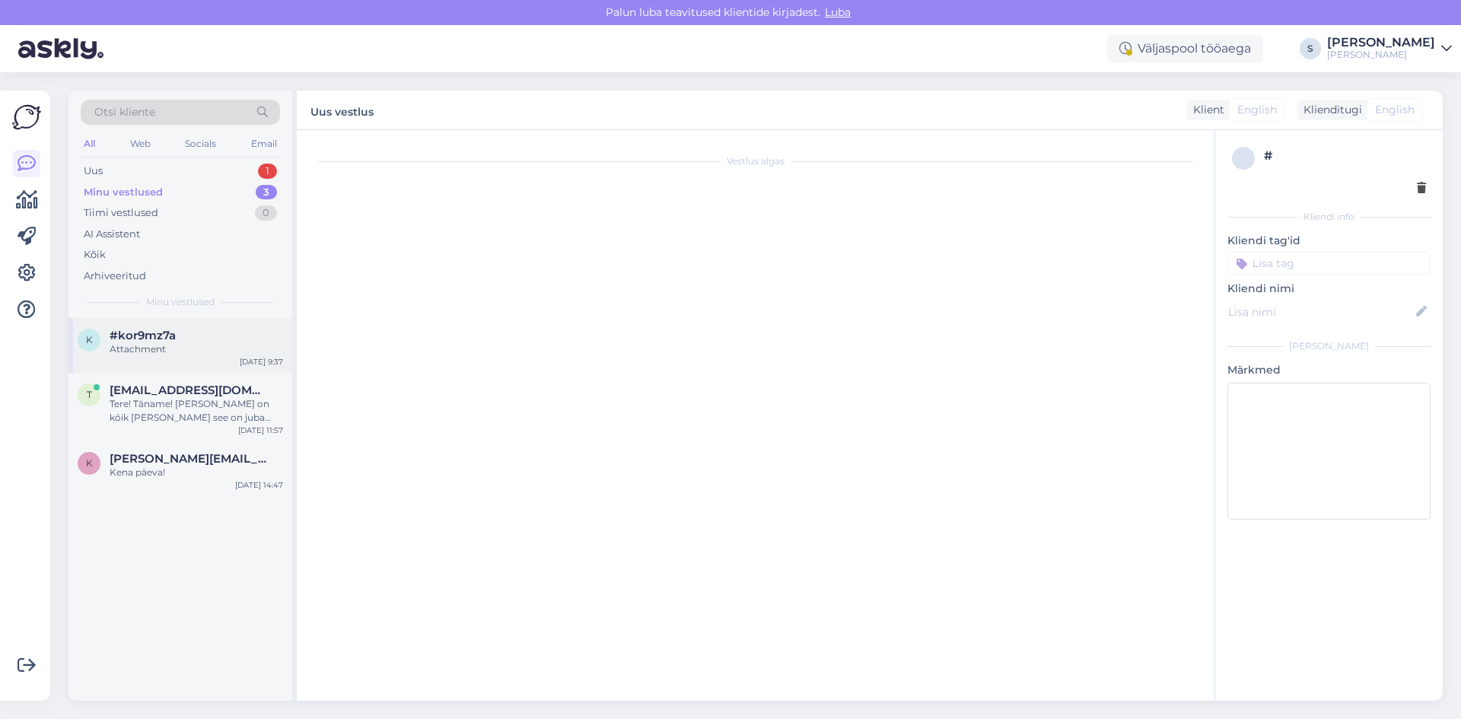
scroll to position [1286, 0]
